Goal: Task Accomplishment & Management: Use online tool/utility

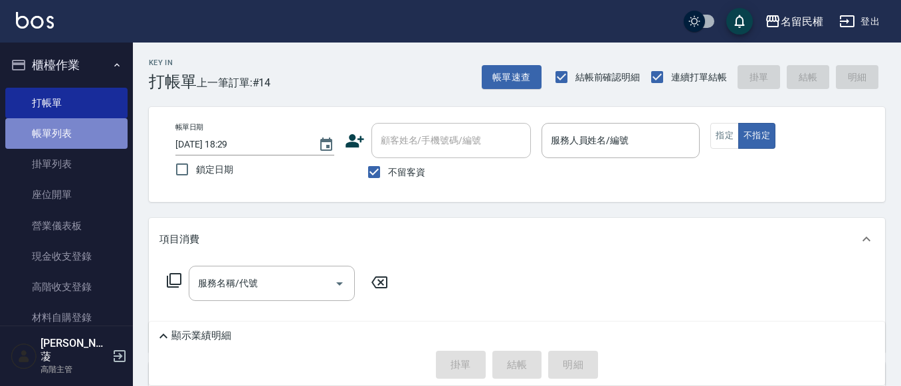
click at [76, 147] on link "帳單列表" at bounding box center [66, 133] width 122 height 31
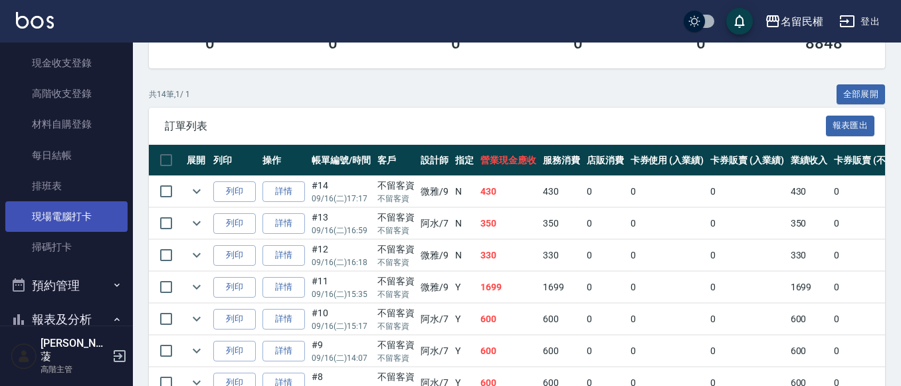
scroll to position [199, 0]
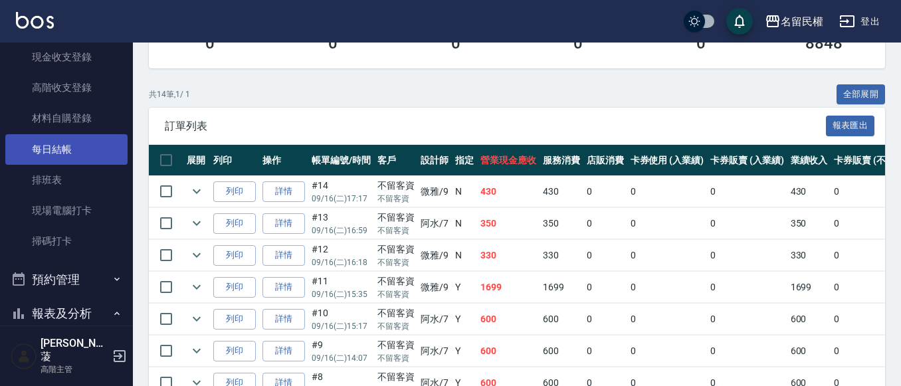
click at [68, 144] on link "每日結帳" at bounding box center [66, 149] width 122 height 31
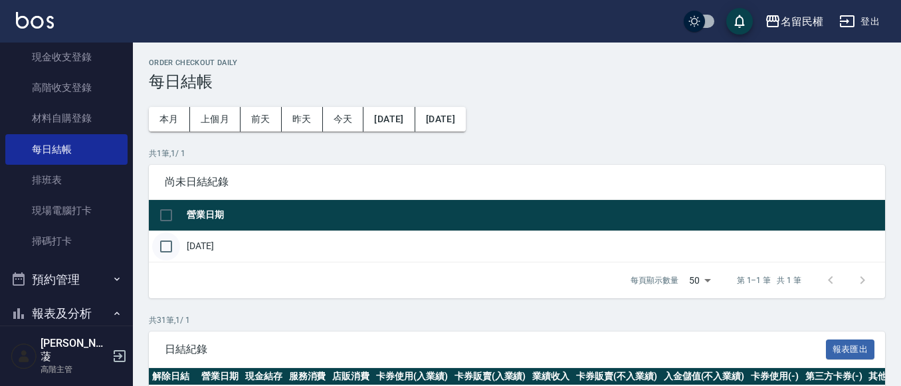
click at [171, 252] on input "checkbox" at bounding box center [166, 247] width 28 height 28
checkbox input "true"
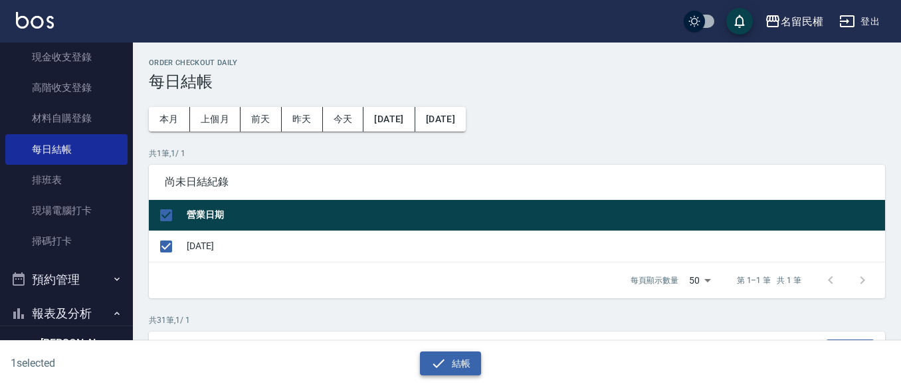
click at [460, 362] on button "結帳" at bounding box center [451, 364] width 62 height 25
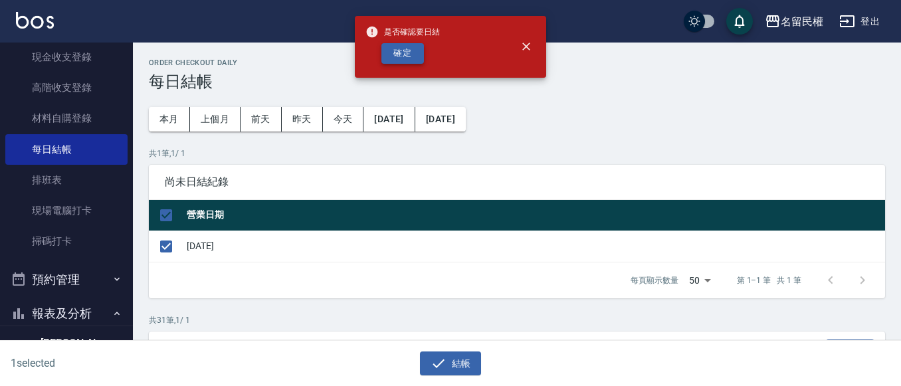
click at [395, 59] on button "確定" at bounding box center [403, 53] width 43 height 21
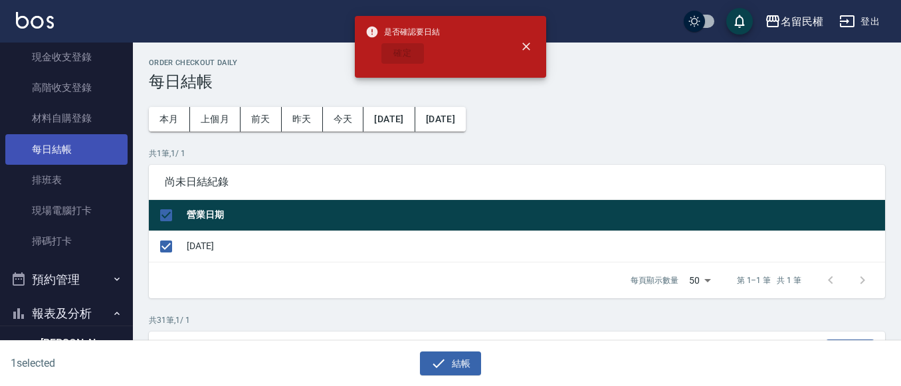
checkbox input "false"
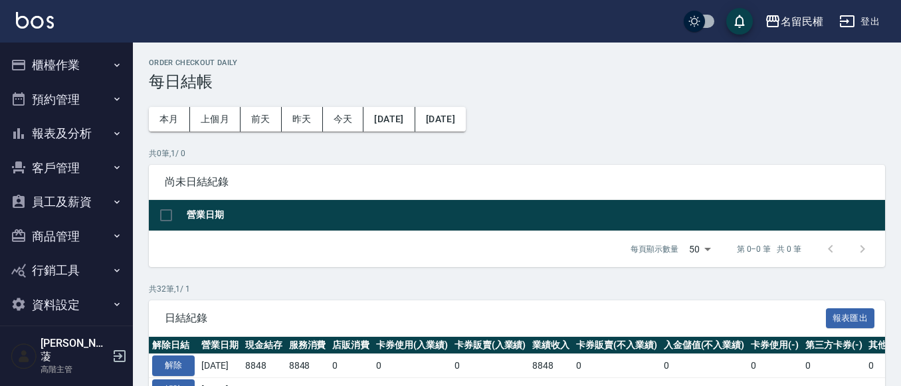
click at [86, 136] on button "報表及分析" at bounding box center [66, 133] width 122 height 35
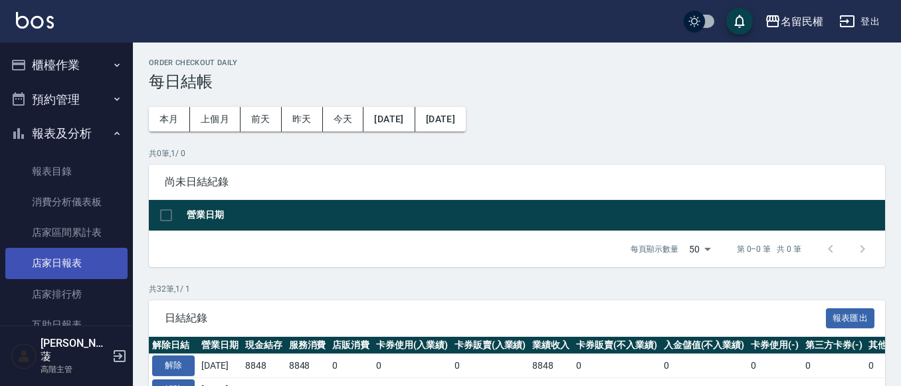
click at [75, 262] on link "店家日報表" at bounding box center [66, 263] width 122 height 31
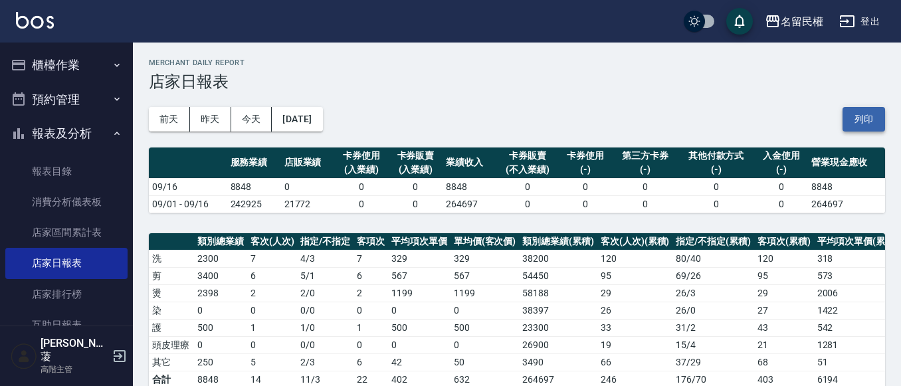
click at [875, 123] on button "列印" at bounding box center [864, 119] width 43 height 25
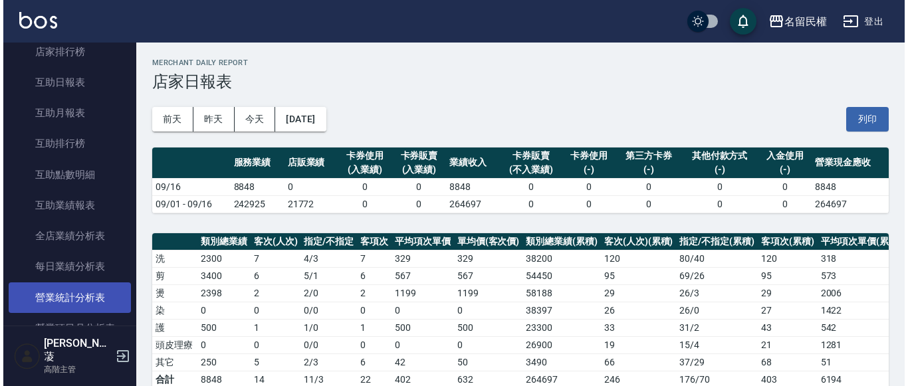
scroll to position [266, 0]
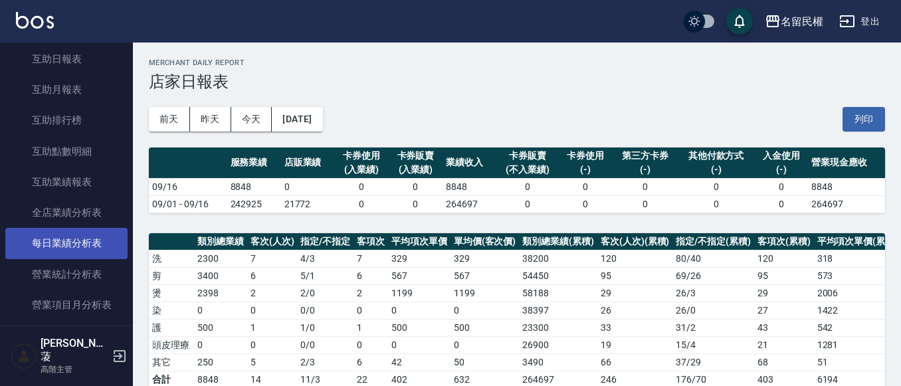
click at [91, 250] on link "每日業績分析表" at bounding box center [66, 243] width 122 height 31
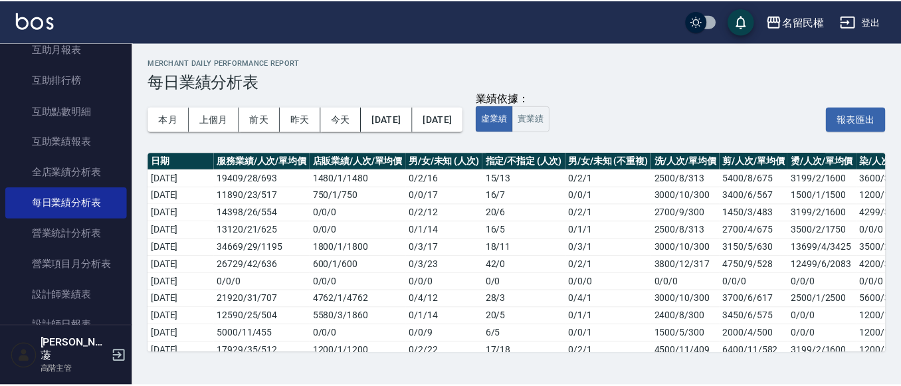
scroll to position [399, 0]
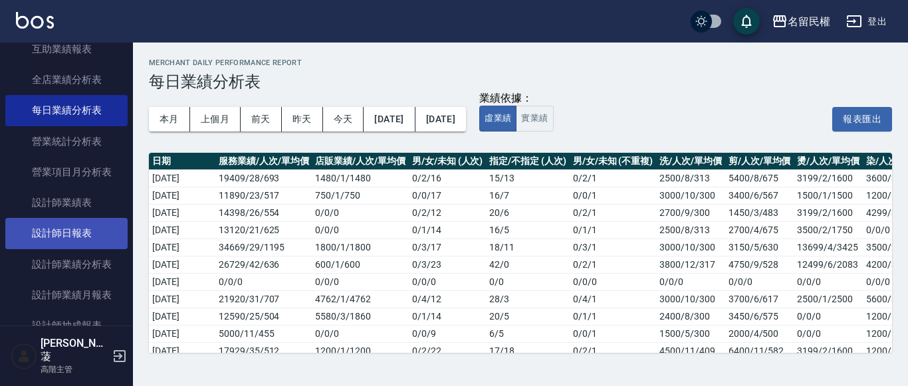
click at [60, 230] on link "設計師日報表" at bounding box center [66, 233] width 122 height 31
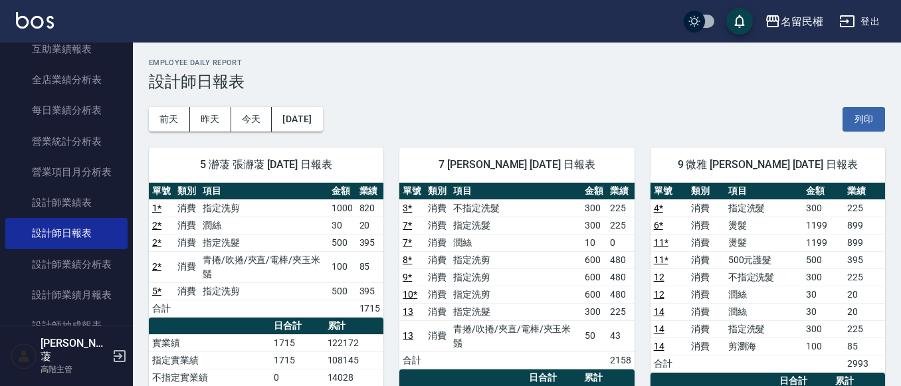
scroll to position [66, 0]
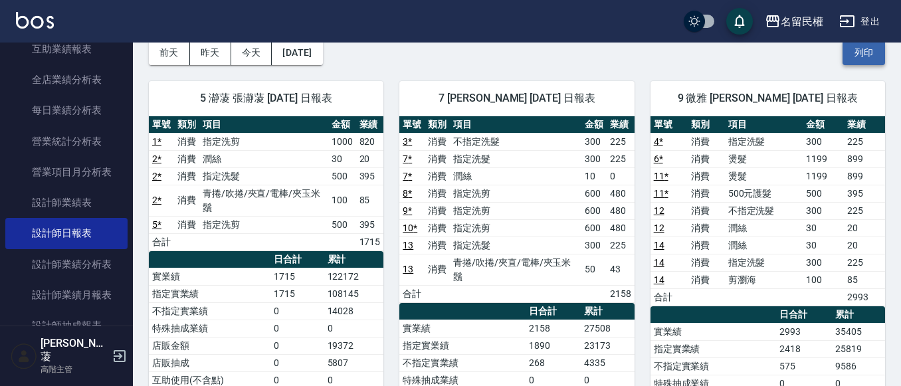
click at [857, 53] on button "列印" at bounding box center [864, 53] width 43 height 25
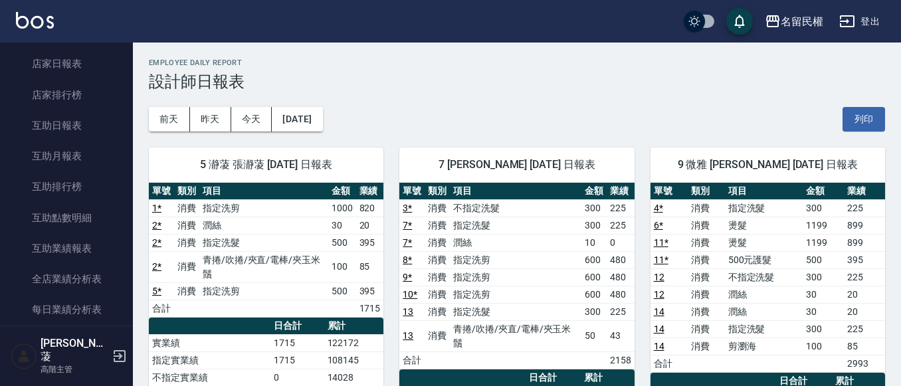
scroll to position [0, 0]
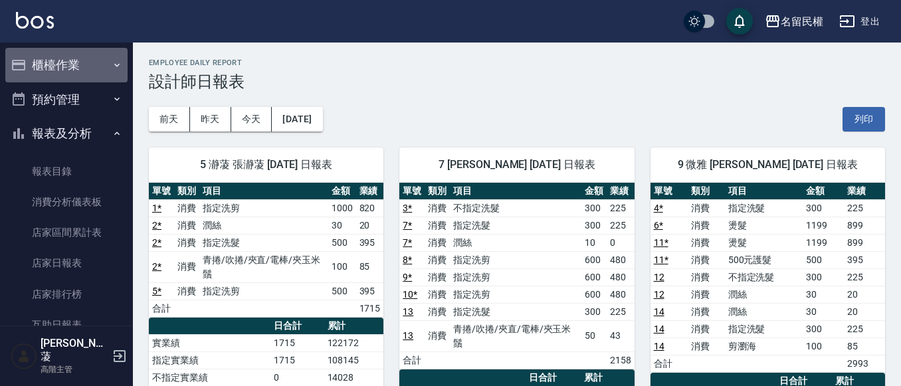
click at [94, 66] on button "櫃檯作業" at bounding box center [66, 65] width 122 height 35
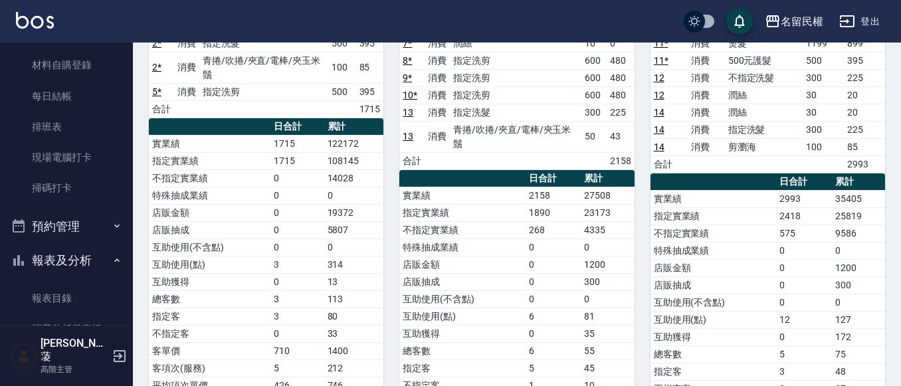
scroll to position [266, 0]
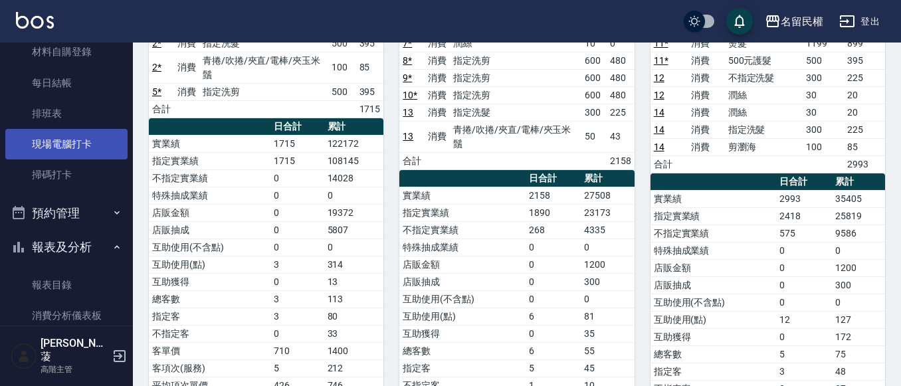
click at [78, 146] on link "現場電腦打卡" at bounding box center [66, 144] width 122 height 31
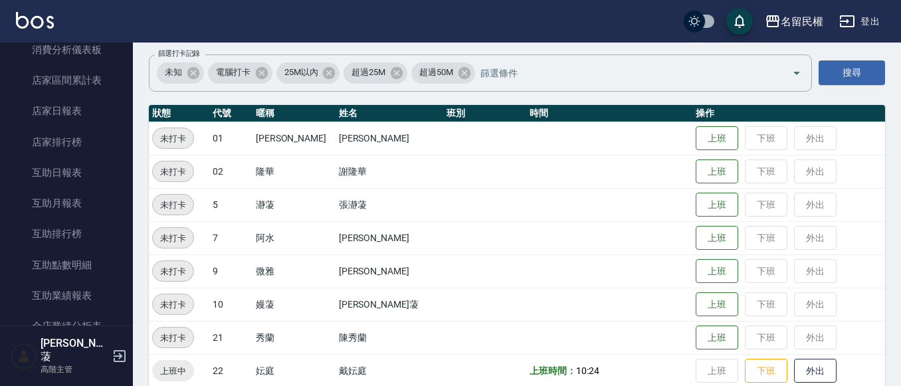
scroll to position [199, 0]
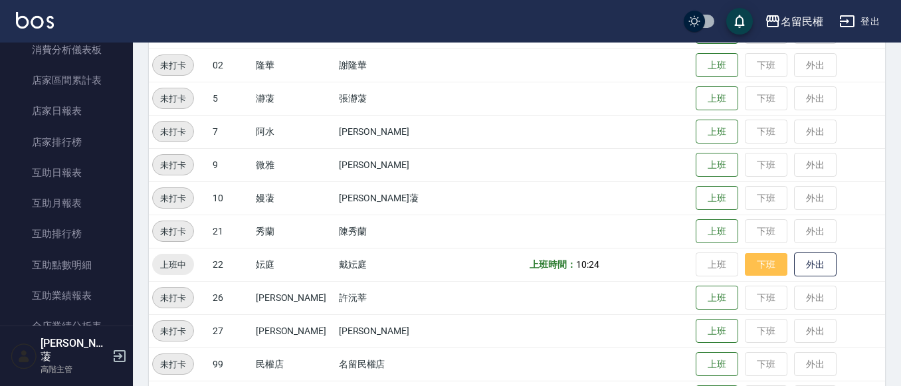
click at [759, 257] on button "下班" at bounding box center [766, 264] width 43 height 23
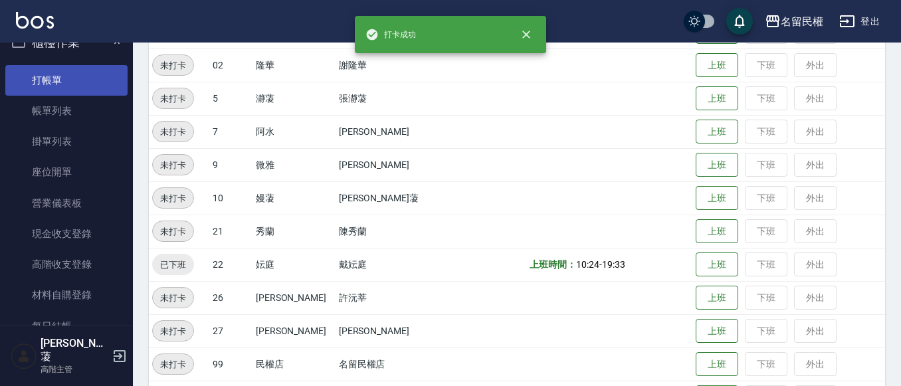
scroll to position [0, 0]
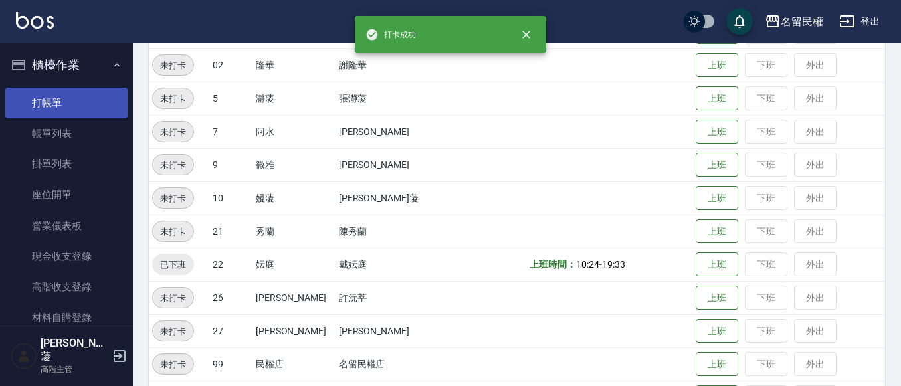
click at [51, 99] on link "打帳單" at bounding box center [66, 103] width 122 height 31
